Goal: Information Seeking & Learning: Learn about a topic

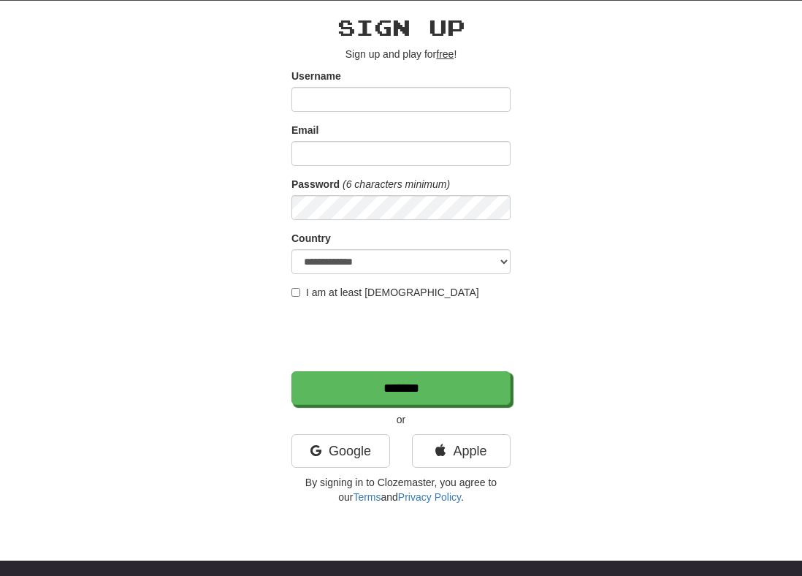
scroll to position [63, 0]
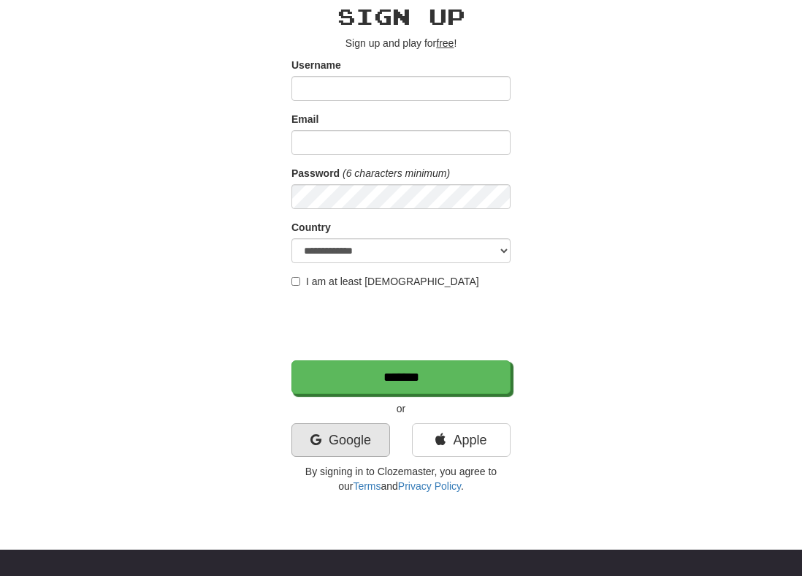
click at [350, 434] on link "Google" at bounding box center [340, 440] width 99 height 34
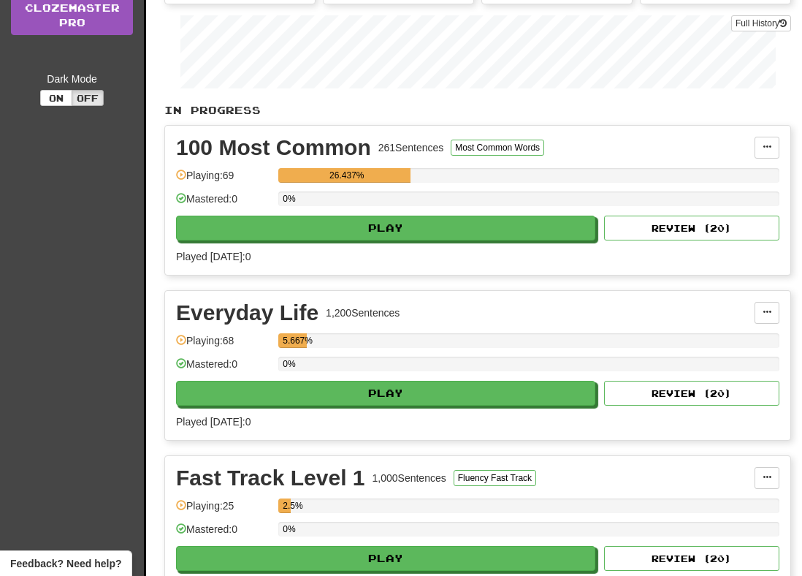
scroll to position [329, 0]
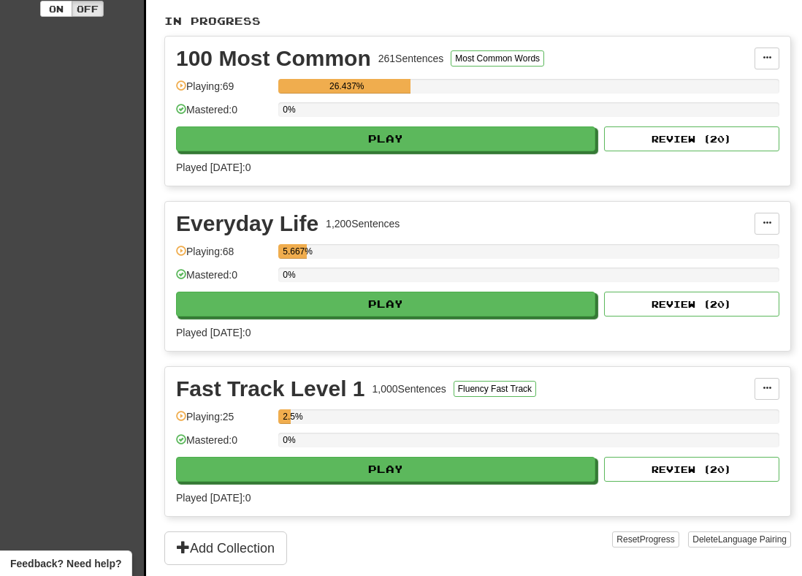
click at [369, 332] on div "Everyday Life 1,200 Sentences Manage Sentences Unpin from Dashboard Playing: 68…" at bounding box center [477, 276] width 625 height 149
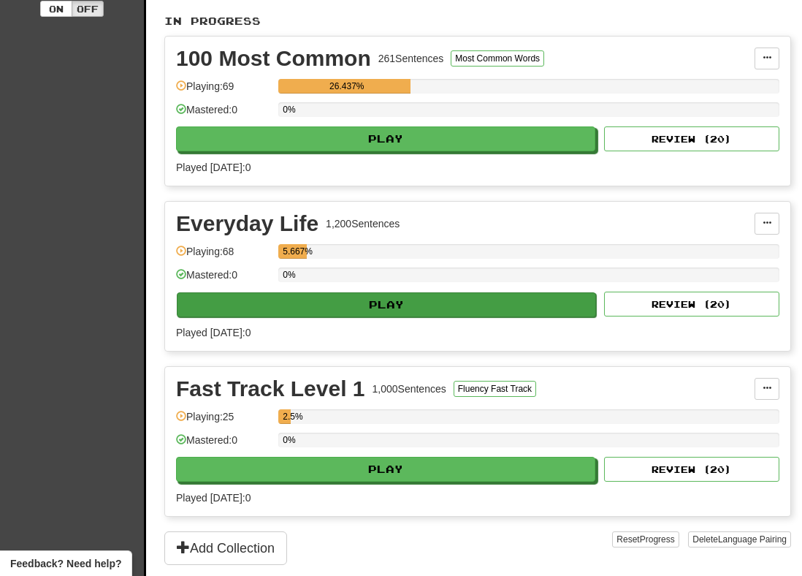
click at [369, 317] on button "Play" at bounding box center [386, 304] width 419 height 25
select select "**"
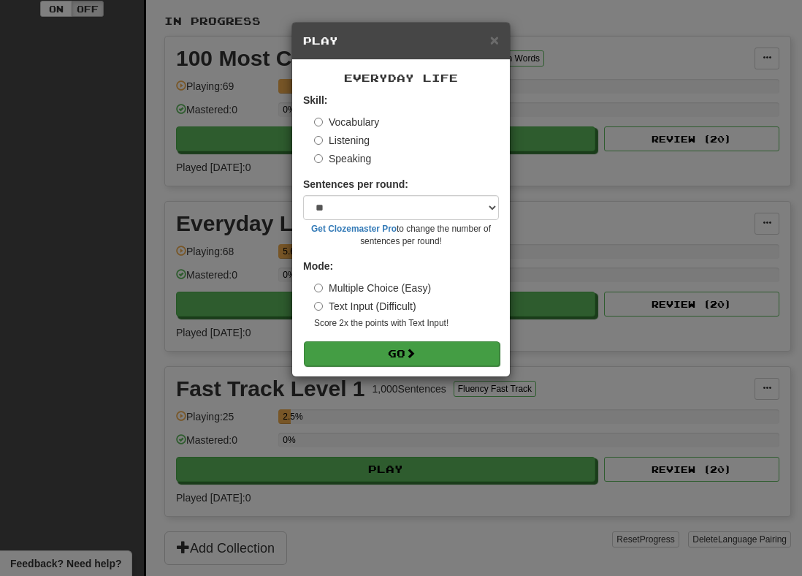
click at [373, 345] on button "Go" at bounding box center [402, 353] width 196 height 25
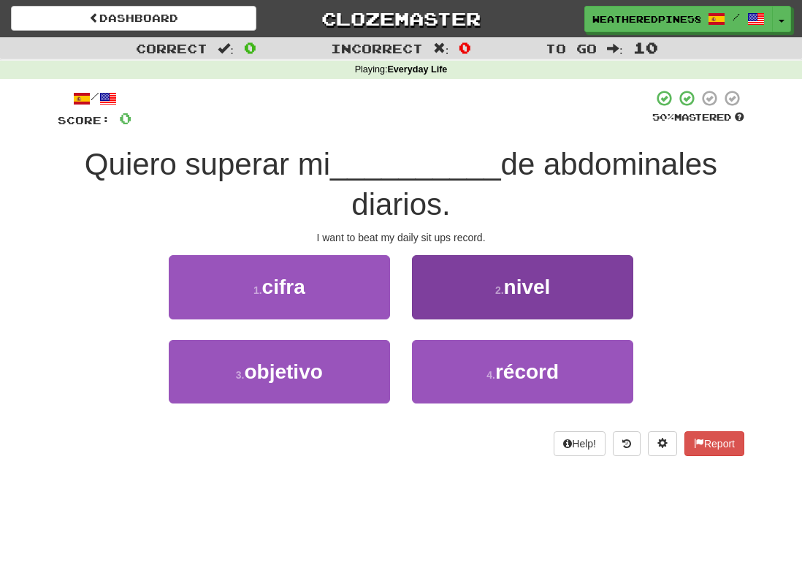
click at [457, 275] on button "2 . nivel" at bounding box center [522, 287] width 221 height 64
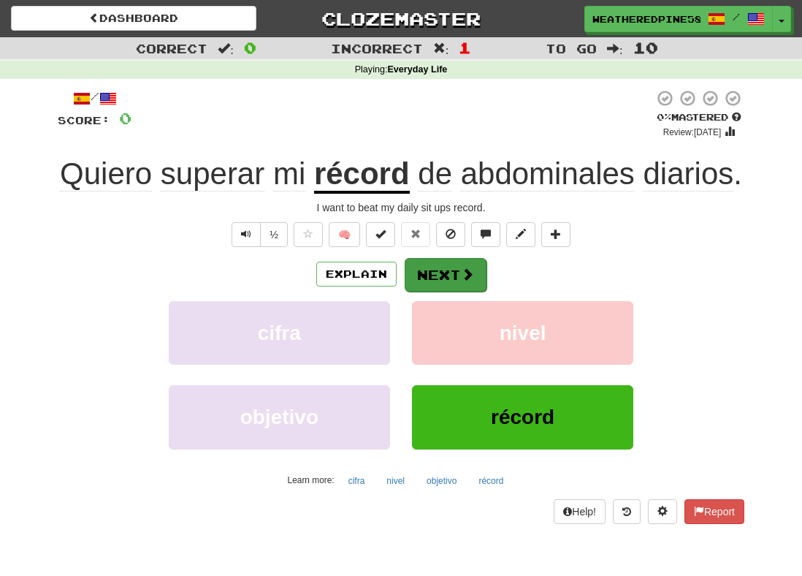
click at [459, 279] on button "Next" at bounding box center [446, 275] width 82 height 34
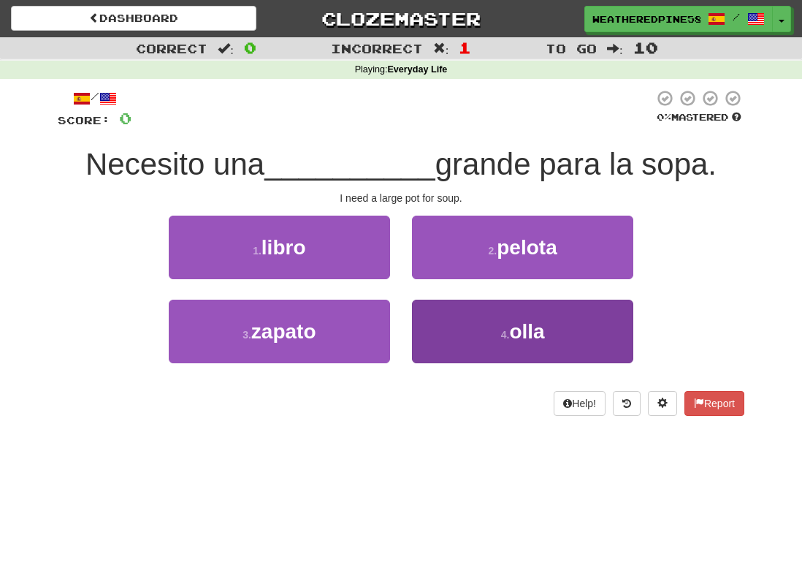
click at [552, 317] on button "4 . olla" at bounding box center [522, 331] width 221 height 64
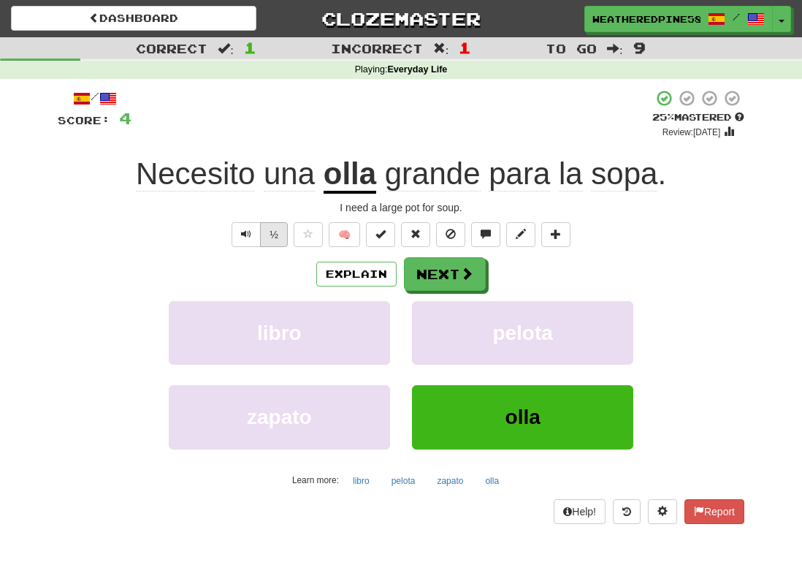
click at [273, 232] on button "½" at bounding box center [274, 234] width 28 height 25
click at [448, 267] on button "Next" at bounding box center [446, 275] width 82 height 34
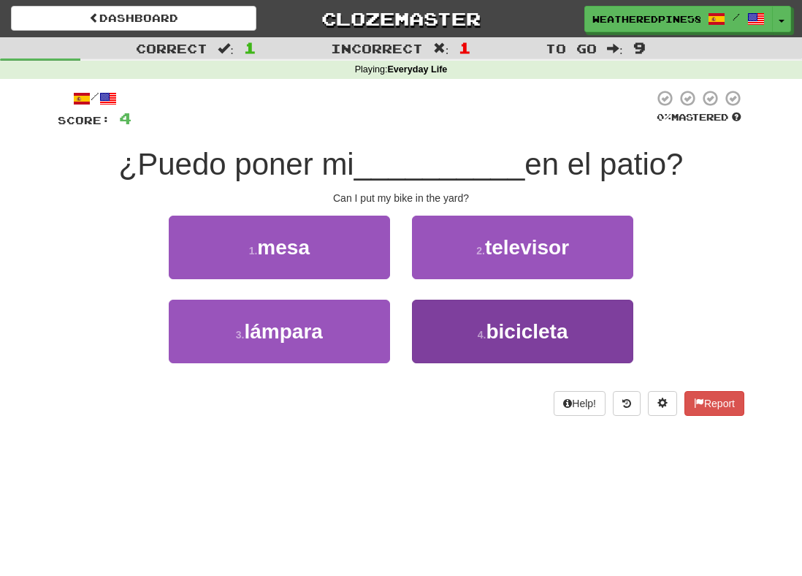
click at [505, 338] on span "bicicleta" at bounding box center [527, 331] width 82 height 23
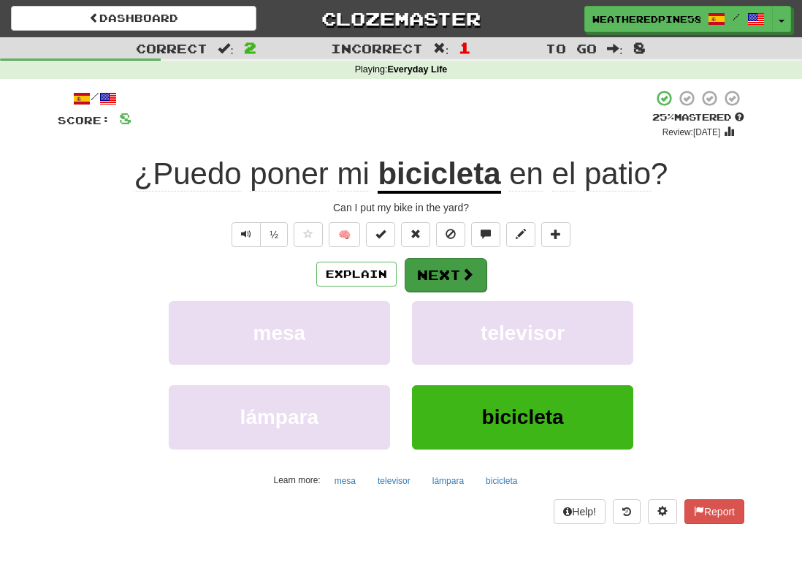
click at [447, 266] on button "Next" at bounding box center [446, 275] width 82 height 34
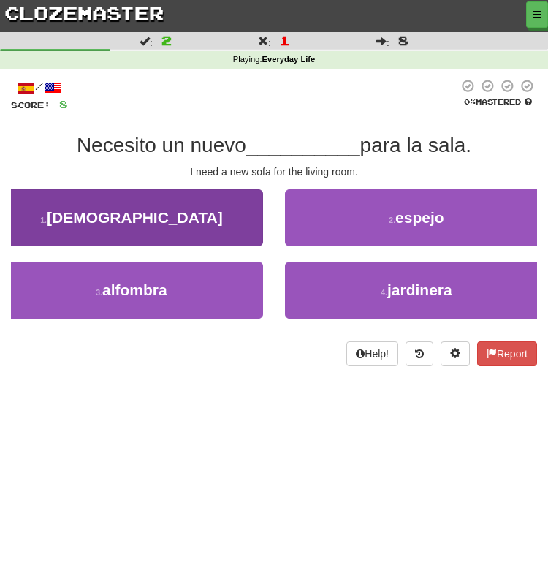
click at [188, 213] on button "1 . sofá" at bounding box center [131, 217] width 263 height 57
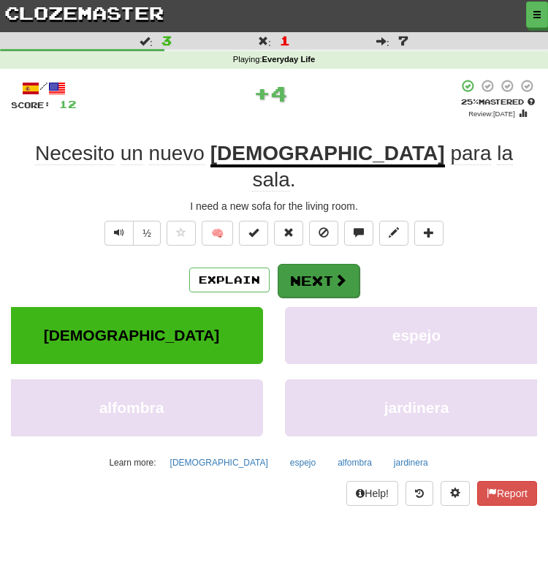
click at [350, 264] on button "Next" at bounding box center [319, 281] width 82 height 34
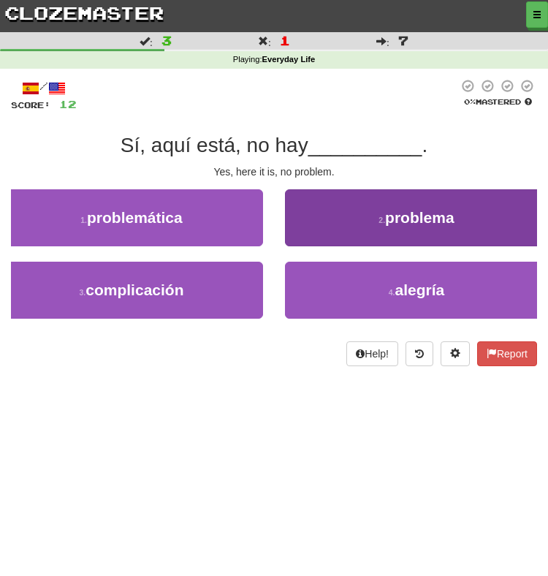
click at [373, 213] on button "2 . problema" at bounding box center [416, 217] width 263 height 57
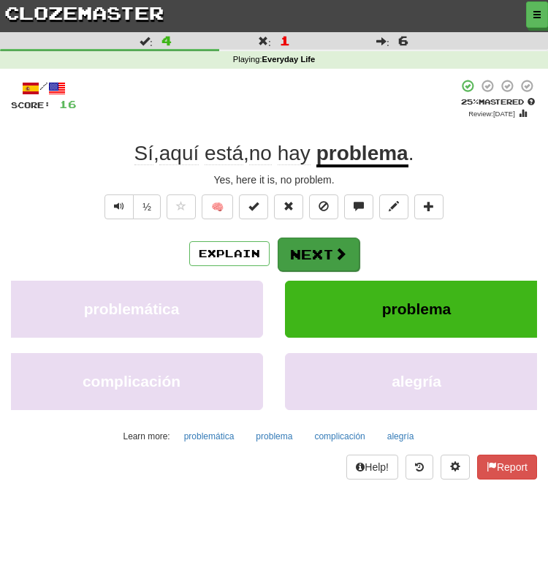
click at [327, 240] on button "Next" at bounding box center [319, 254] width 82 height 34
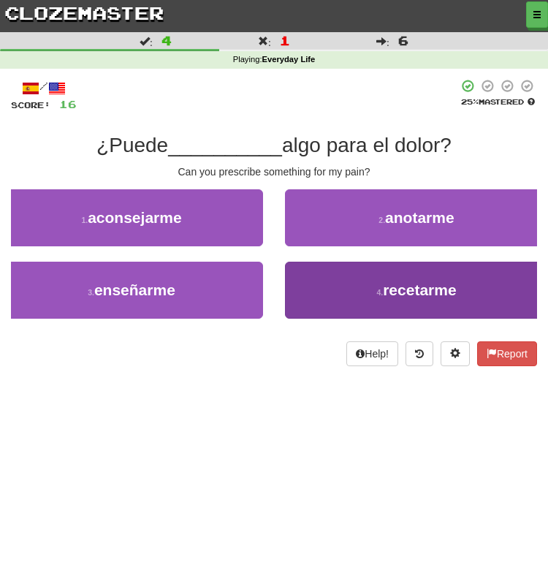
click at [381, 294] on small "4 ." at bounding box center [379, 292] width 7 height 9
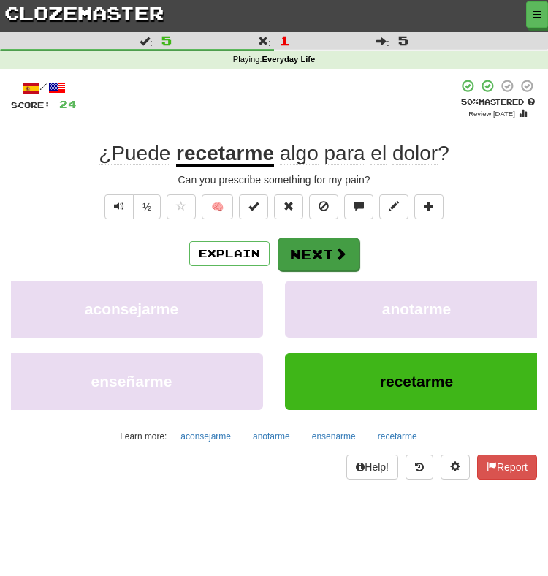
click at [295, 245] on button "Next" at bounding box center [319, 254] width 82 height 34
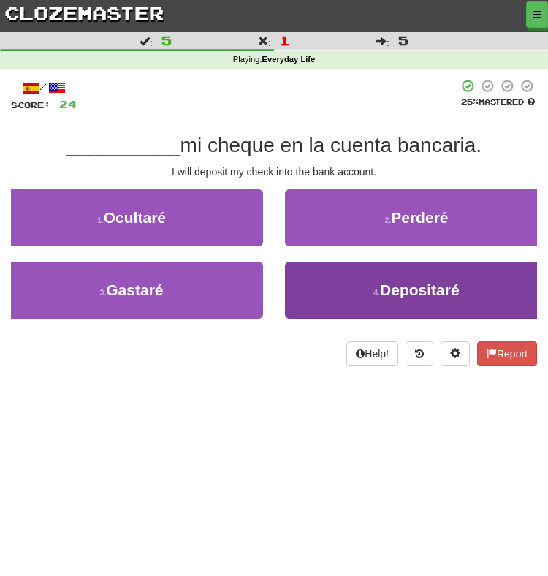
click at [368, 293] on button "4 . Depositaré" at bounding box center [416, 289] width 263 height 57
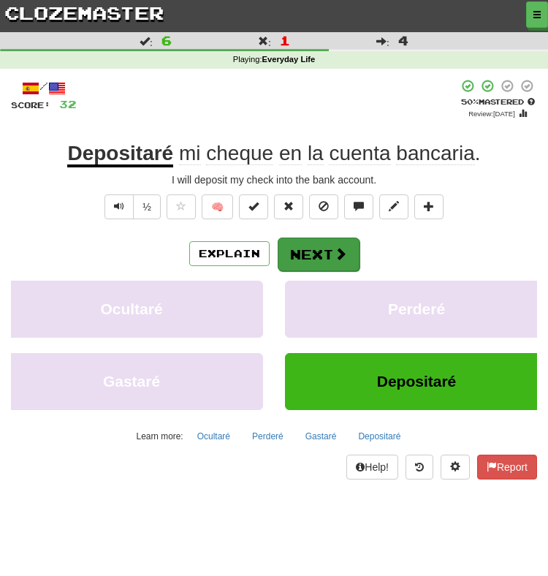
click at [332, 251] on button "Next" at bounding box center [319, 254] width 82 height 34
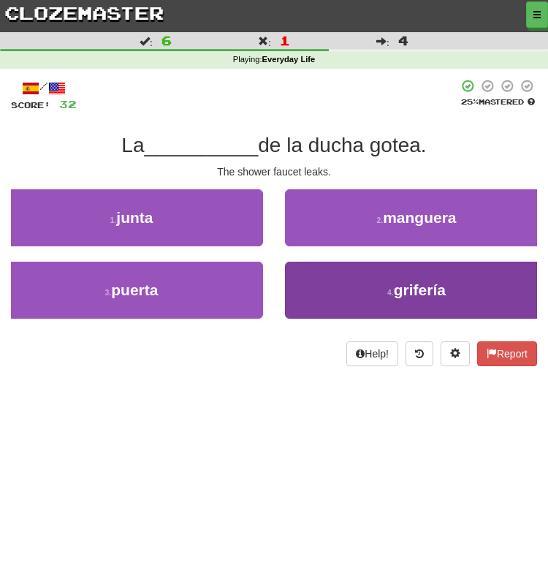
click at [339, 295] on button "4 . grifería" at bounding box center [416, 289] width 263 height 57
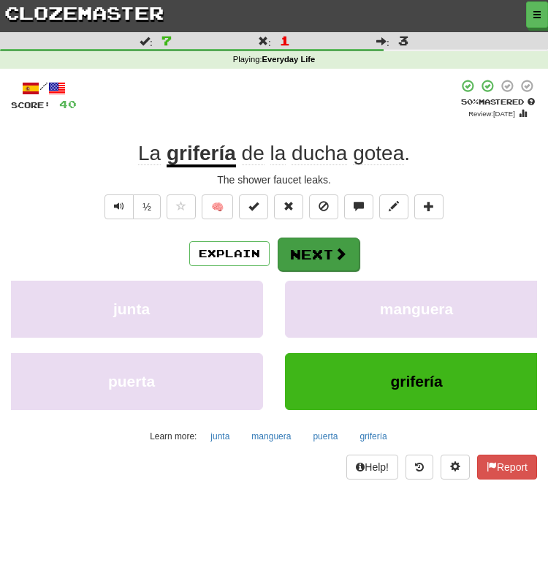
click at [321, 251] on button "Next" at bounding box center [319, 254] width 82 height 34
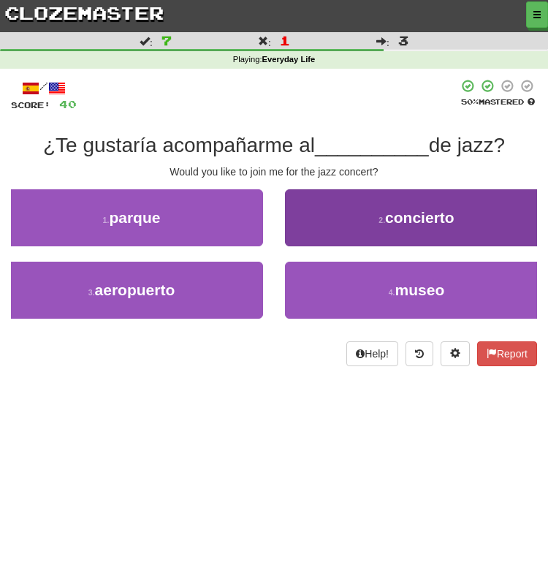
click at [349, 224] on button "2 . concierto" at bounding box center [416, 217] width 263 height 57
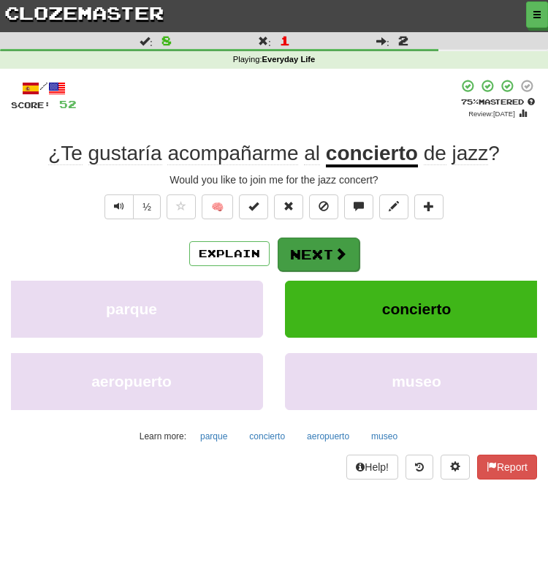
click at [302, 250] on button "Next" at bounding box center [319, 254] width 82 height 34
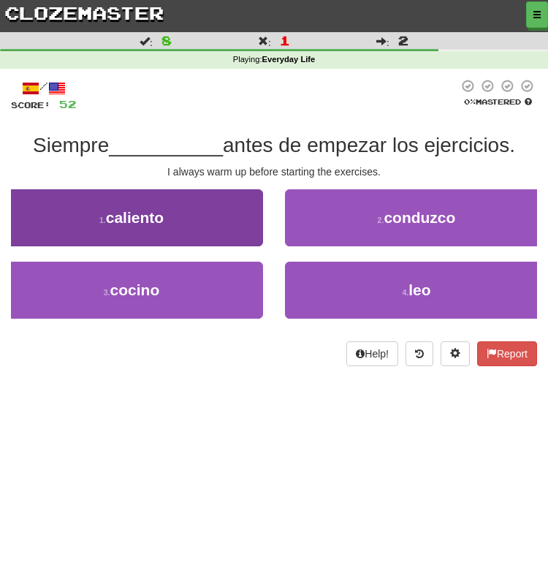
click at [158, 230] on button "1 . caliento" at bounding box center [131, 217] width 263 height 57
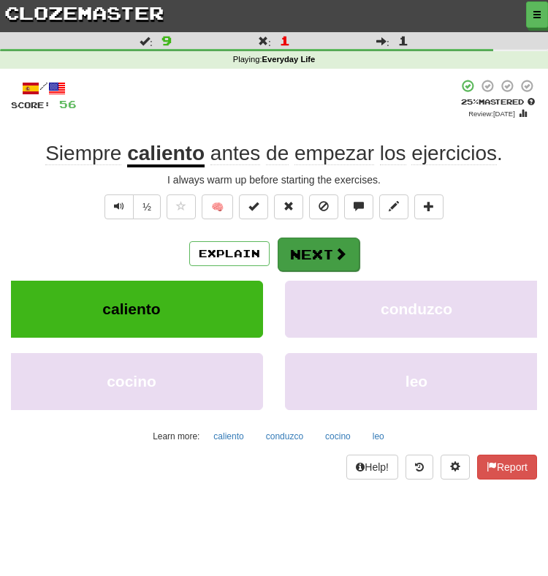
click at [326, 257] on button "Next" at bounding box center [319, 254] width 82 height 34
